Goal: Navigation & Orientation: Find specific page/section

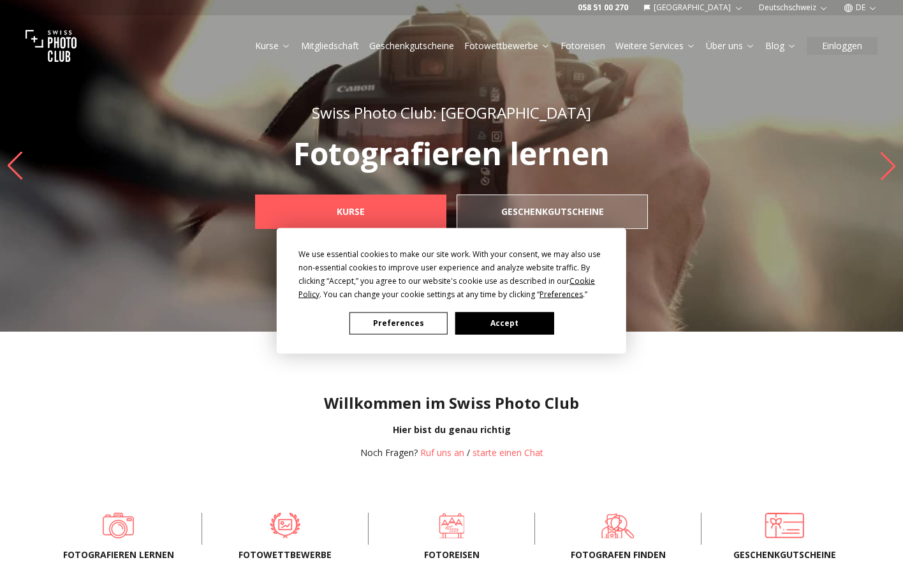
click at [545, 320] on button "Accept" at bounding box center [504, 323] width 98 height 22
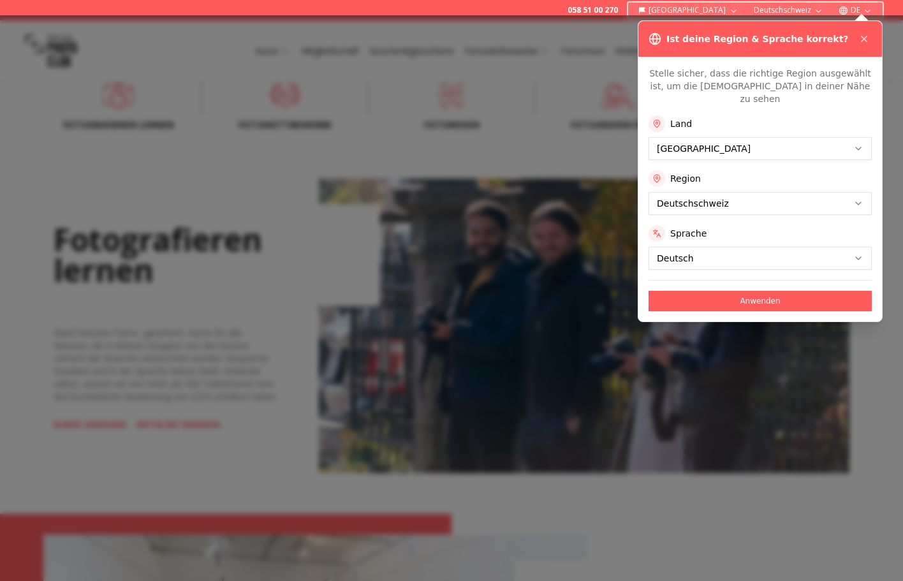
scroll to position [429, 0]
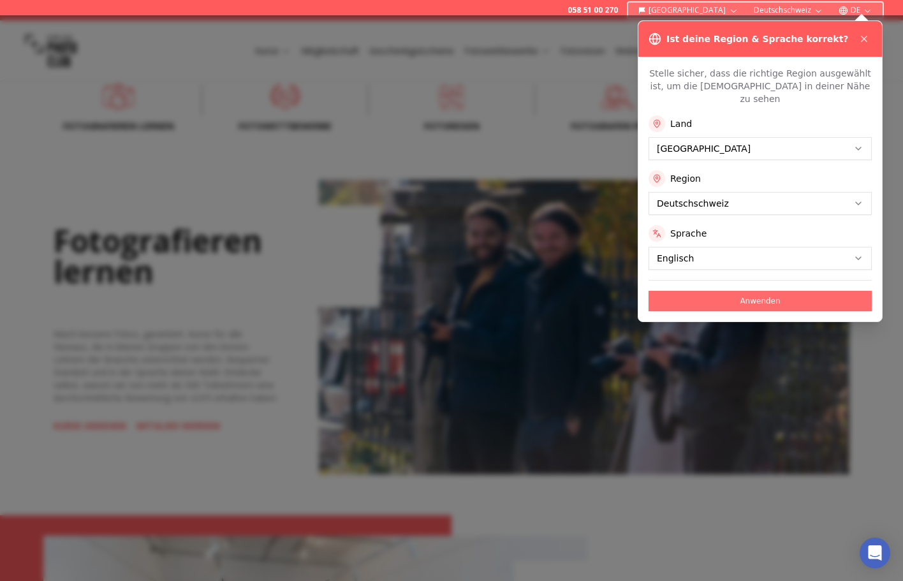
click at [736, 291] on button "Anwenden" at bounding box center [760, 301] width 223 height 20
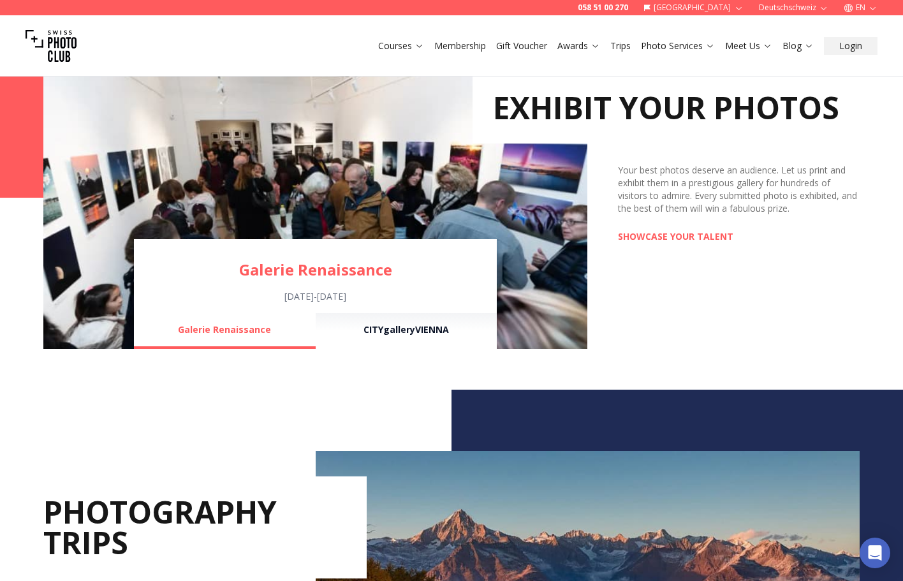
scroll to position [931, 0]
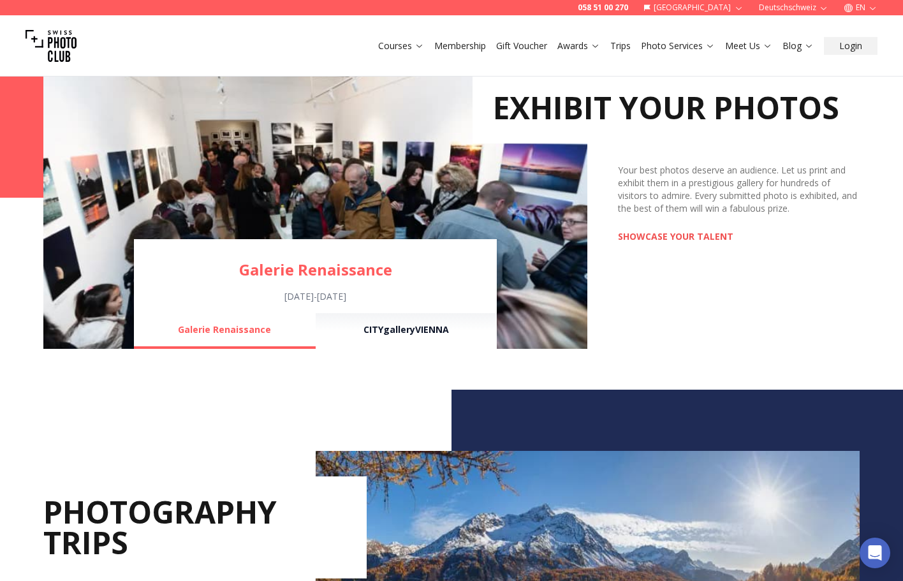
click at [633, 240] on link "SHOWCASE YOUR TALENT" at bounding box center [675, 236] width 115 height 13
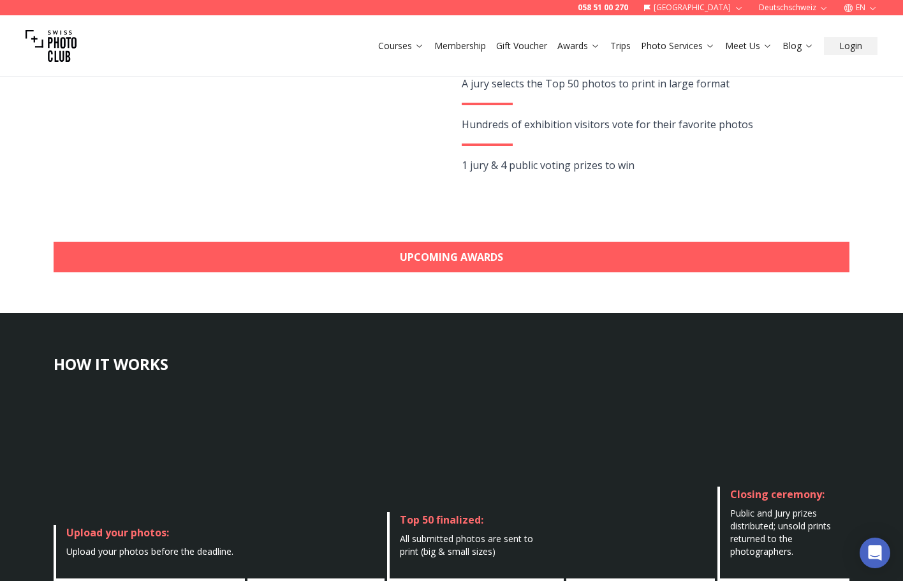
scroll to position [338, 0]
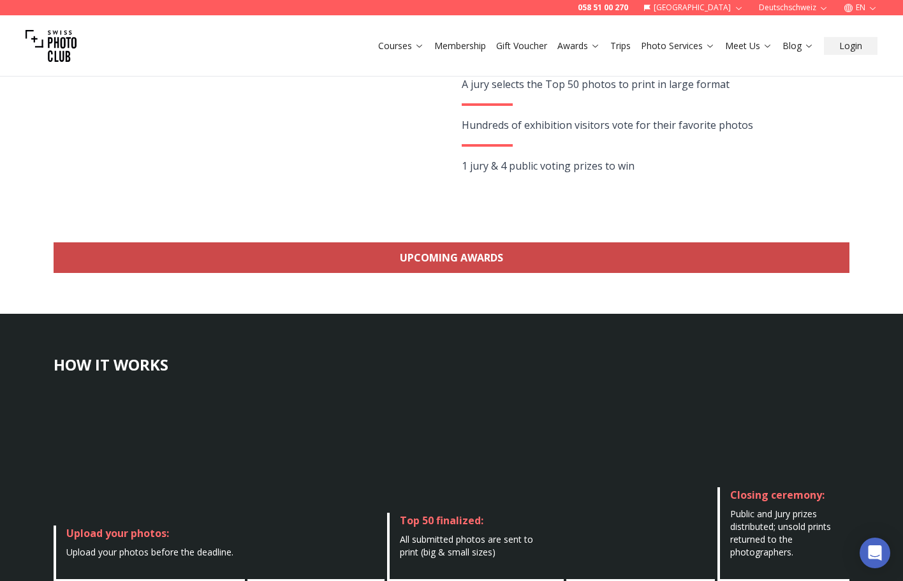
click at [522, 252] on link "Upcoming Awards" at bounding box center [452, 257] width 796 height 31
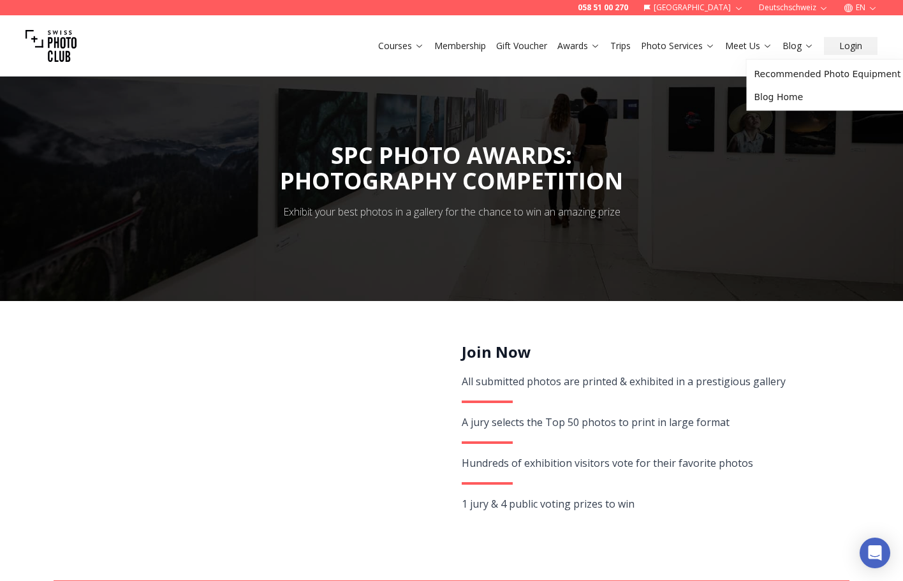
click at [811, 52] on button "Blog" at bounding box center [798, 46] width 41 height 18
click at [804, 51] on link "Blog" at bounding box center [798, 46] width 31 height 13
